Goal: Contribute content: Add original content to the website for others to see

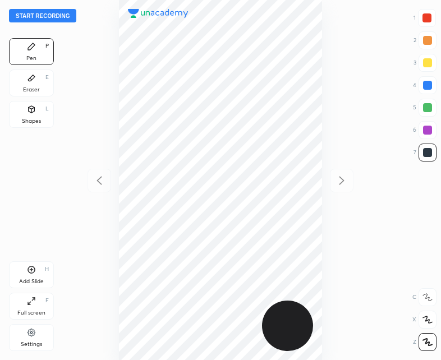
scroll to position [360, 262]
click at [43, 11] on button "Start recording" at bounding box center [42, 15] width 67 height 13
click at [424, 21] on div at bounding box center [427, 17] width 9 height 9
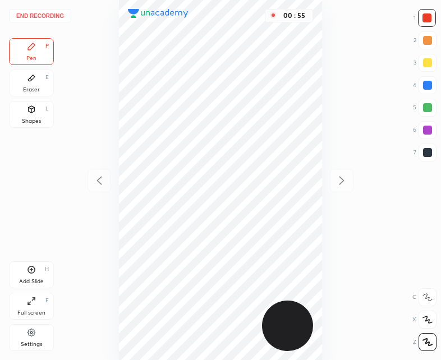
click at [24, 279] on div "Add Slide" at bounding box center [31, 282] width 25 height 6
click at [40, 114] on div "Shapes L" at bounding box center [31, 114] width 45 height 27
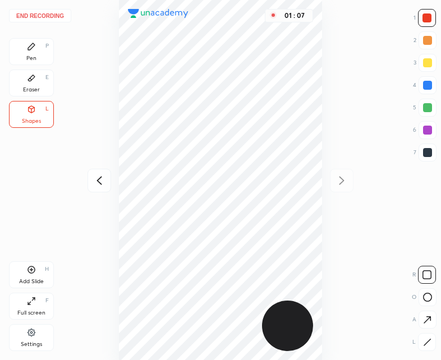
click at [48, 51] on div "Pen P" at bounding box center [31, 51] width 45 height 27
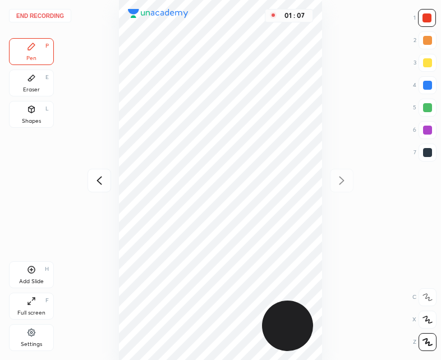
click at [426, 150] on div at bounding box center [427, 152] width 9 height 9
click at [103, 178] on icon at bounding box center [99, 180] width 13 height 13
click at [22, 273] on div "Add Slide H" at bounding box center [31, 275] width 45 height 27
click at [93, 191] on div at bounding box center [100, 181] width 24 height 24
click at [344, 181] on icon at bounding box center [341, 181] width 5 height 8
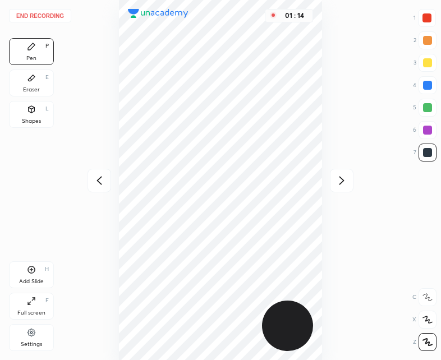
click at [341, 180] on icon at bounding box center [341, 180] width 13 height 13
click at [95, 180] on icon at bounding box center [99, 180] width 13 height 13
click at [97, 178] on icon at bounding box center [99, 180] width 13 height 13
click at [351, 182] on div at bounding box center [342, 181] width 24 height 24
click at [99, 179] on icon at bounding box center [99, 180] width 13 height 13
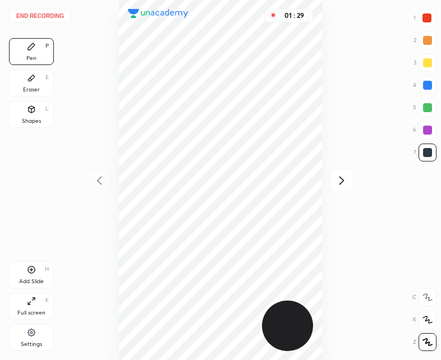
click at [348, 184] on icon at bounding box center [341, 180] width 13 height 13
click at [95, 176] on icon at bounding box center [99, 180] width 13 height 13
click at [349, 177] on div at bounding box center [342, 181] width 24 height 24
click at [96, 185] on icon at bounding box center [99, 180] width 13 height 13
click at [98, 183] on div "01 : 49" at bounding box center [221, 180] width 262 height 360
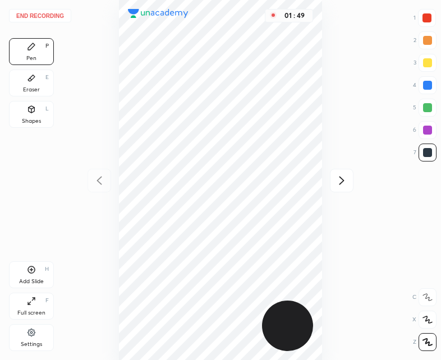
click at [337, 179] on icon at bounding box center [341, 180] width 13 height 13
click at [38, 16] on button "End recording" at bounding box center [40, 15] width 62 height 13
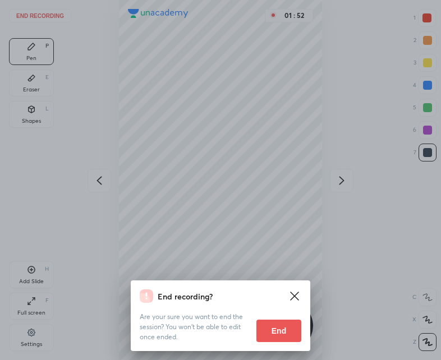
click at [278, 331] on button "End" at bounding box center [279, 331] width 45 height 22
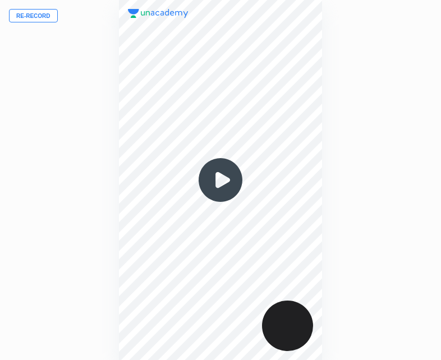
click at [222, 181] on img at bounding box center [221, 180] width 54 height 54
